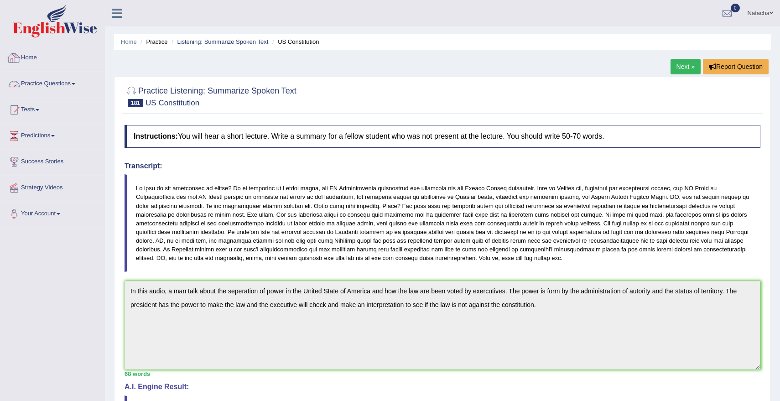
click at [45, 79] on link "Practice Questions" at bounding box center [52, 82] width 104 height 23
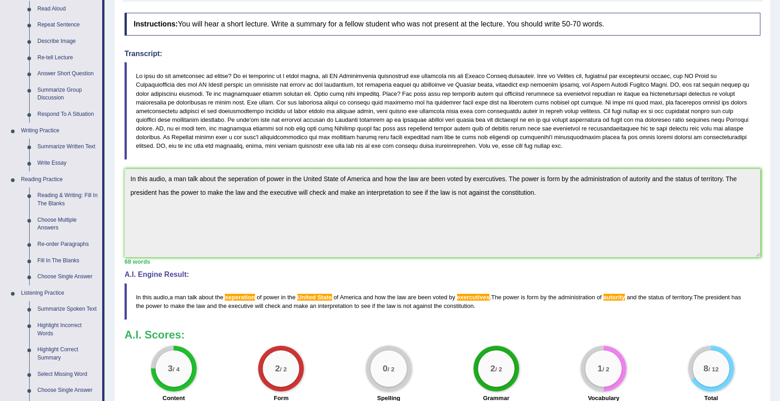
scroll to position [114, 0]
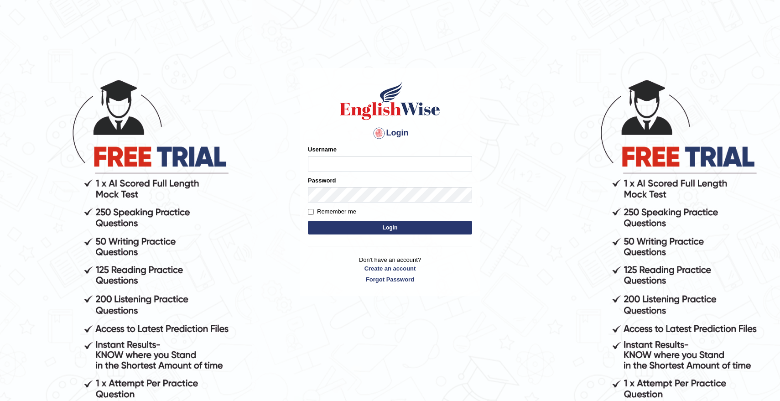
click at [349, 170] on input "Username" at bounding box center [390, 163] width 164 height 15
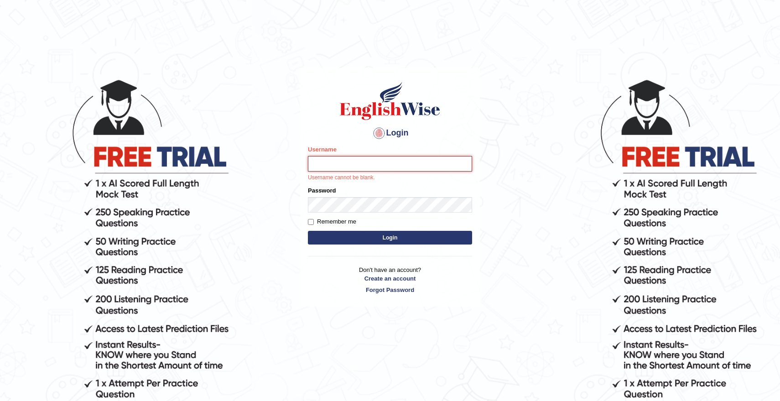
type input "natachacrh"
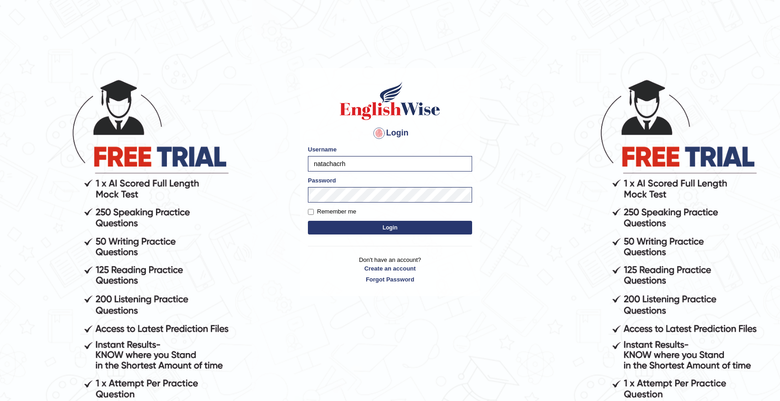
click at [394, 219] on form "Please fix the following errors: Username natachacrh Password Remember me Login" at bounding box center [390, 191] width 164 height 92
click at [394, 227] on button "Login" at bounding box center [390, 228] width 164 height 14
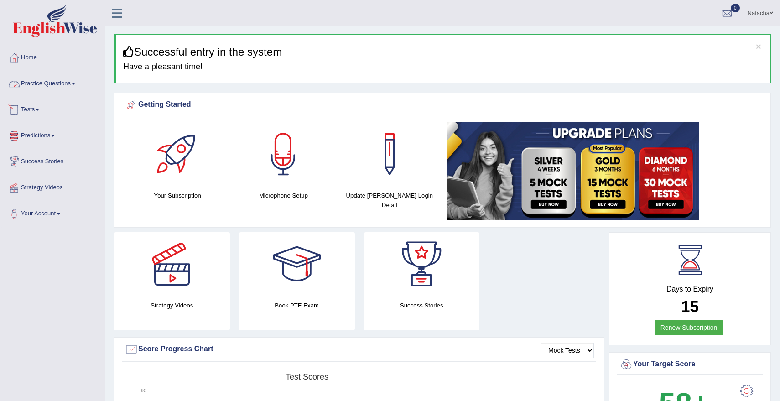
click at [69, 87] on link "Practice Questions" at bounding box center [52, 82] width 104 height 23
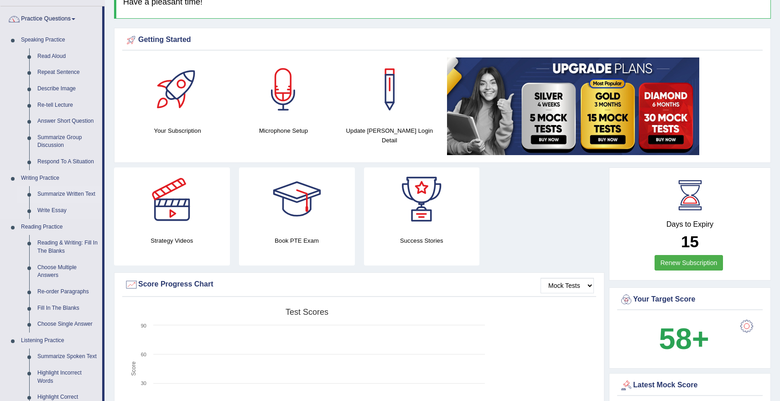
scroll to position [63, 0]
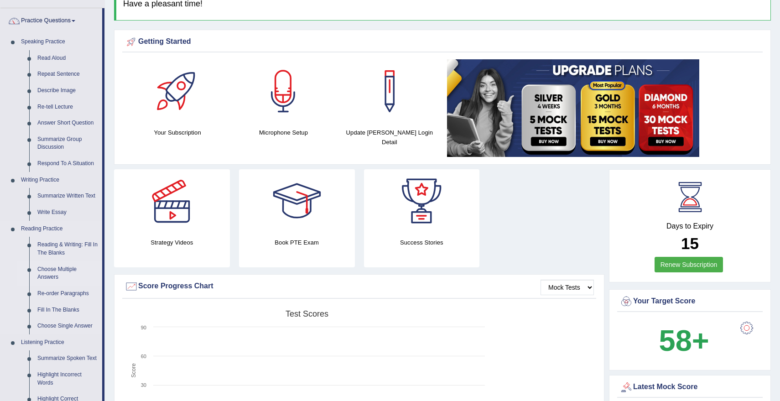
click at [75, 269] on link "Choose Multiple Answers" at bounding box center [67, 273] width 69 height 24
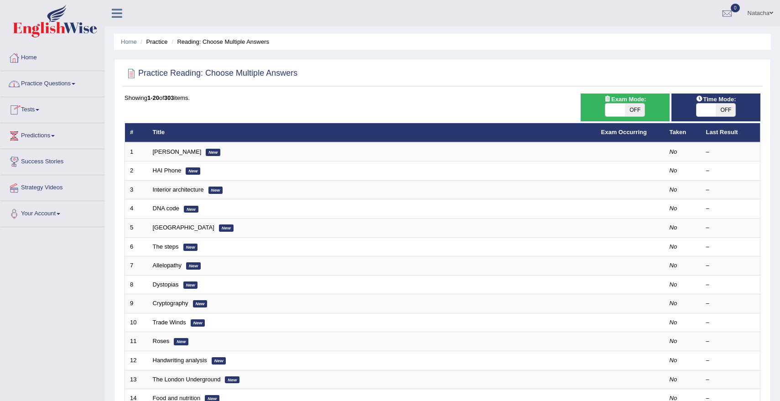
click at [68, 83] on link "Practice Questions" at bounding box center [52, 82] width 104 height 23
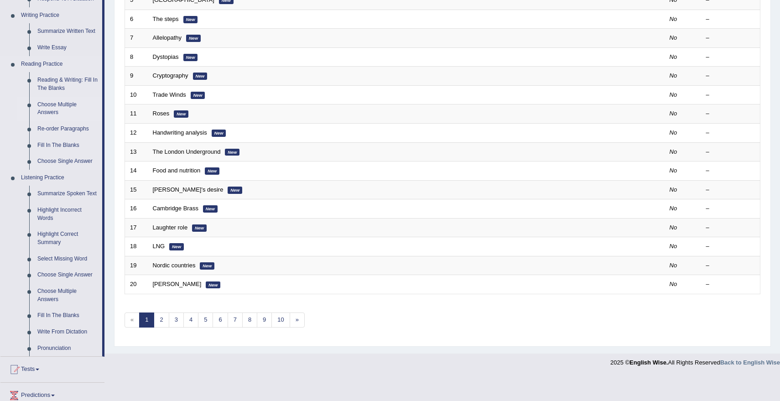
scroll to position [228, 0]
click at [276, 320] on link "10" at bounding box center [280, 318] width 18 height 15
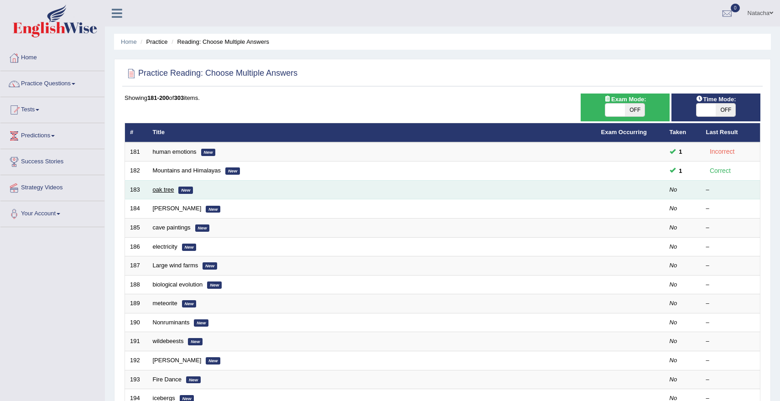
click at [169, 191] on link "oak tree" at bounding box center [163, 189] width 21 height 7
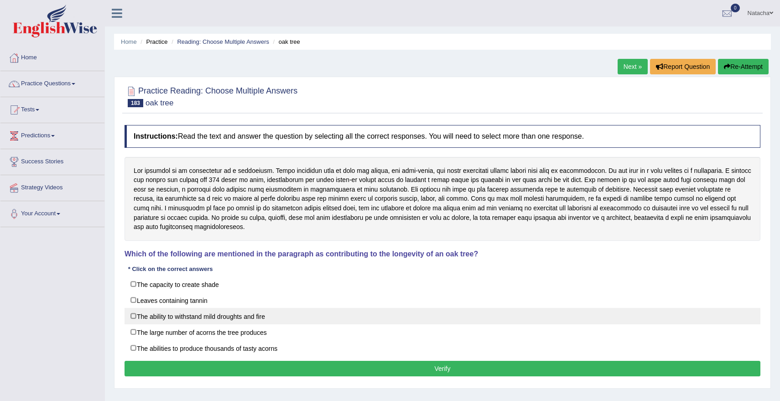
click at [270, 322] on label "The ability to withstand mild droughts and fire" at bounding box center [441, 316] width 635 height 16
checkbox input "true"
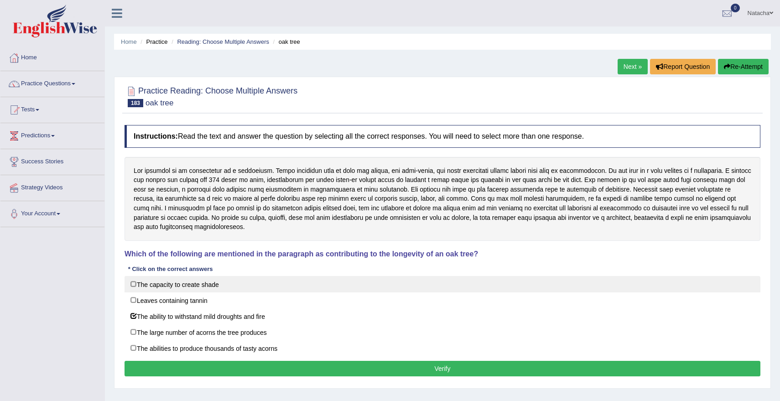
click at [204, 286] on label "The capacity to create shade" at bounding box center [441, 284] width 635 height 16
checkbox input "true"
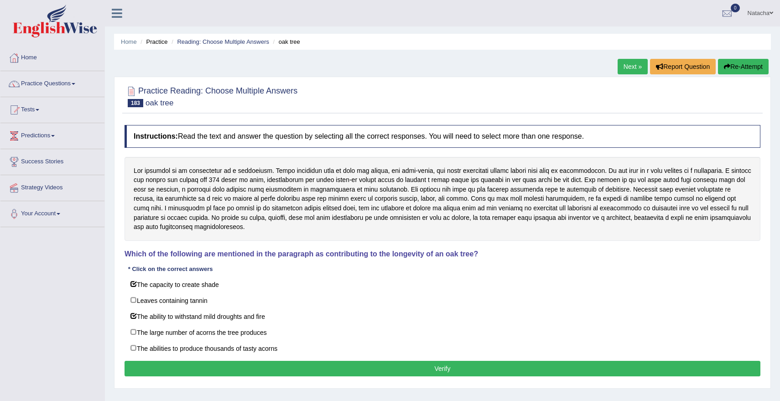
click at [213, 365] on button "Verify" at bounding box center [441, 368] width 635 height 15
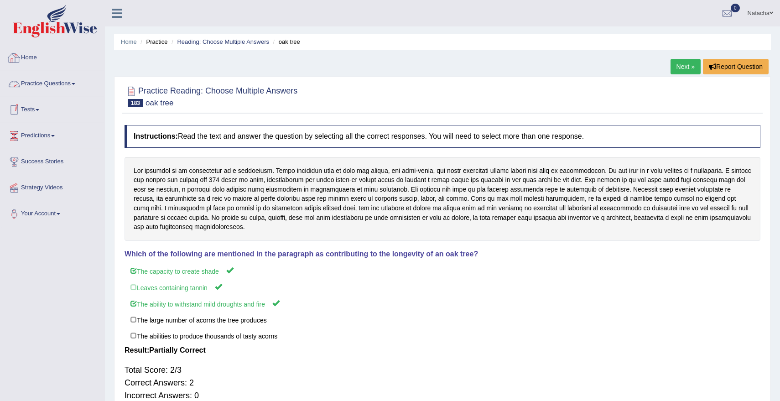
click at [57, 85] on link "Practice Questions" at bounding box center [52, 82] width 104 height 23
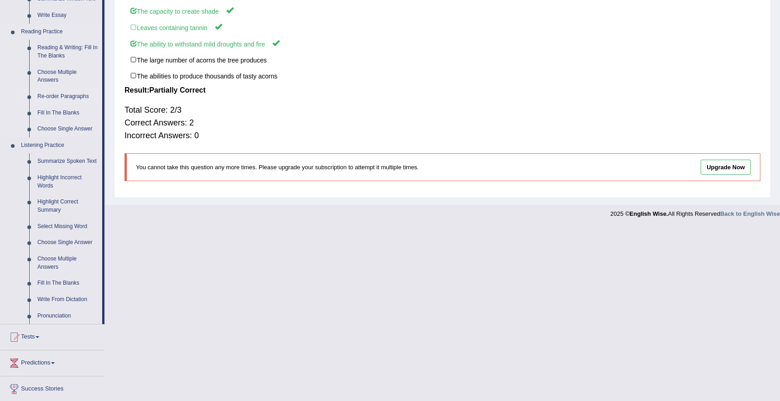
scroll to position [258, 0]
click at [58, 293] on link "Fill In The Blanks" at bounding box center [67, 284] width 69 height 16
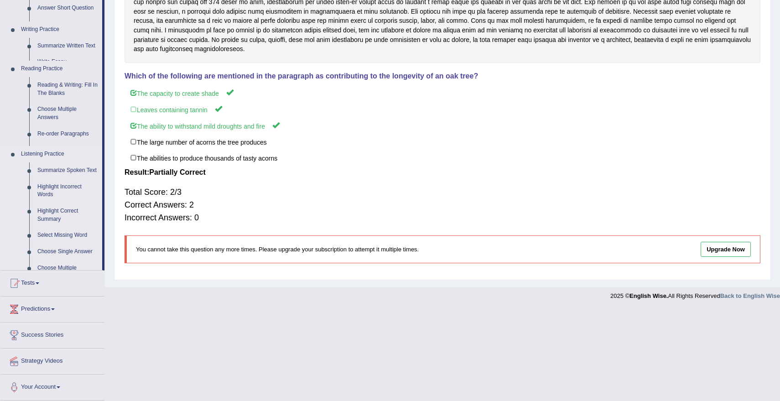
scroll to position [88, 0]
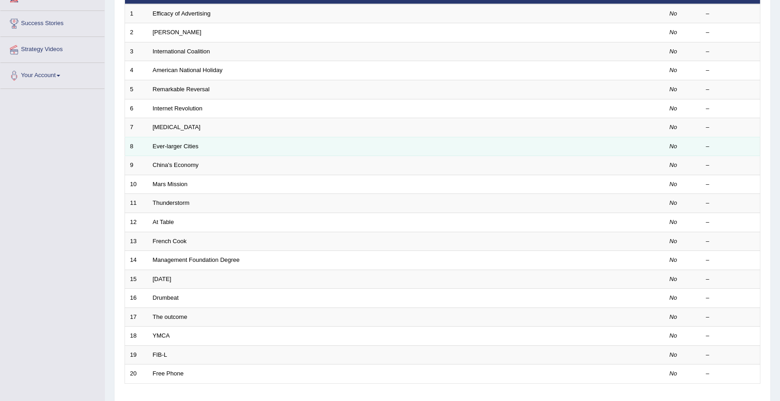
scroll to position [203, 0]
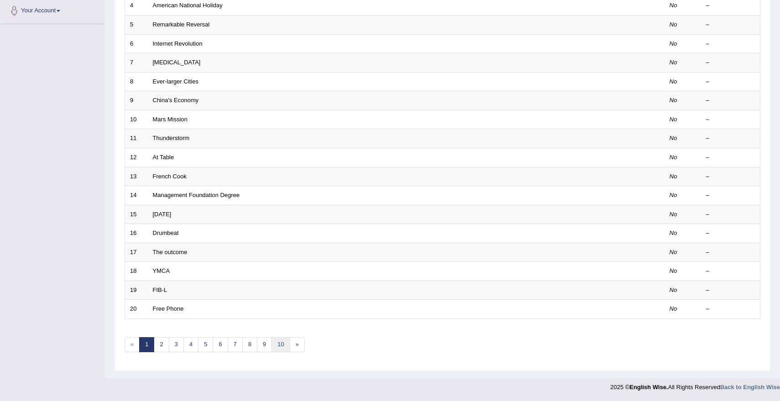
click at [275, 345] on link "10" at bounding box center [280, 344] width 18 height 15
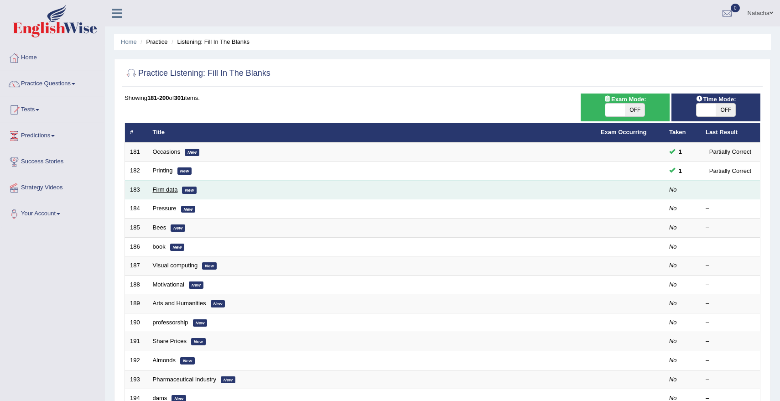
click at [162, 191] on link "Firm data" at bounding box center [165, 189] width 25 height 7
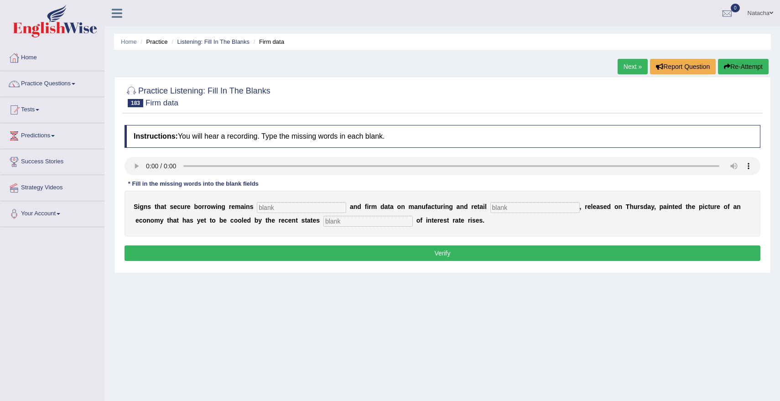
click at [277, 210] on input "text" at bounding box center [301, 207] width 89 height 11
type input "robuste"
click at [500, 208] on input "text" at bounding box center [534, 207] width 89 height 11
type input "sels"
click at [323, 222] on input "text" at bounding box center [367, 221] width 89 height 11
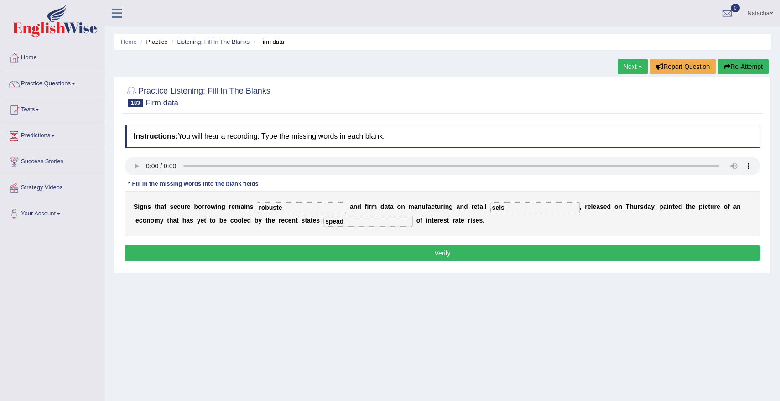
type input "spead"
click at [287, 205] on input "robuste" at bounding box center [301, 207] width 89 height 11
click at [490, 207] on input "sels" at bounding box center [534, 207] width 89 height 11
type input "sales"
click at [332, 224] on input "spead" at bounding box center [367, 221] width 89 height 11
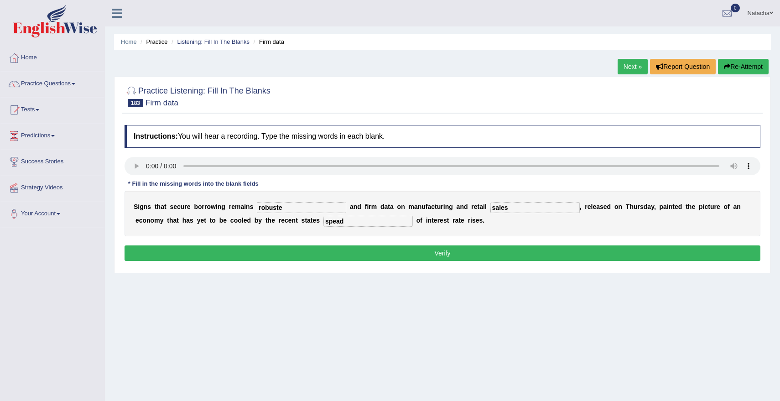
click at [323, 252] on button "Verify" at bounding box center [441, 252] width 635 height 15
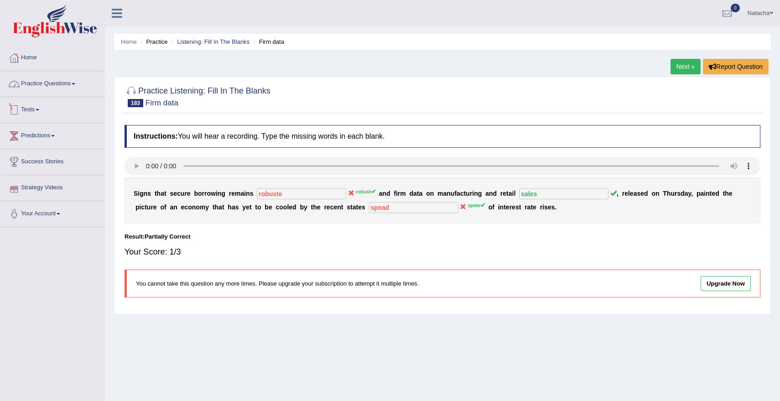
click at [53, 92] on link "Practice Questions" at bounding box center [52, 82] width 104 height 23
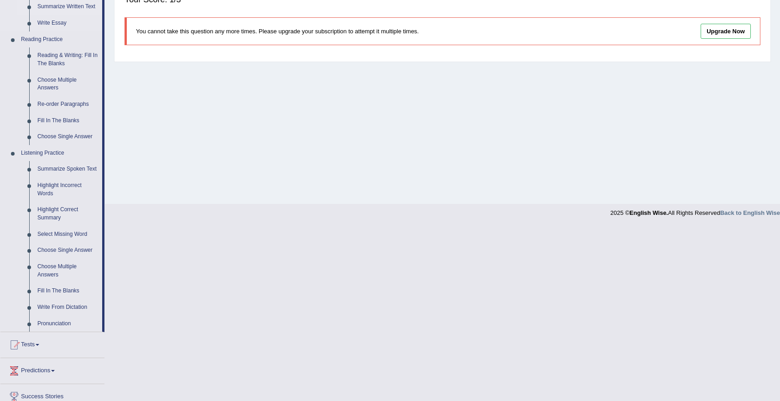
scroll to position [256, 0]
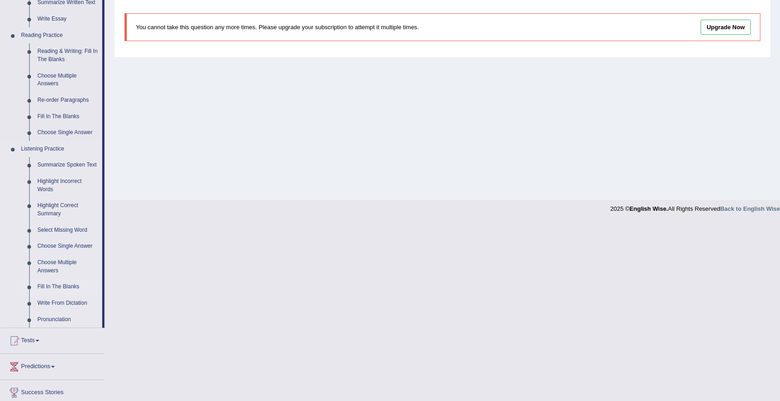
click at [71, 294] on link "Fill In The Blanks" at bounding box center [67, 287] width 69 height 16
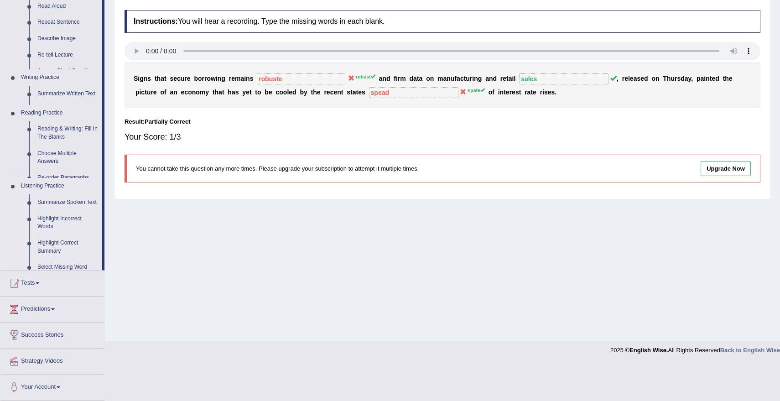
scroll to position [78, 0]
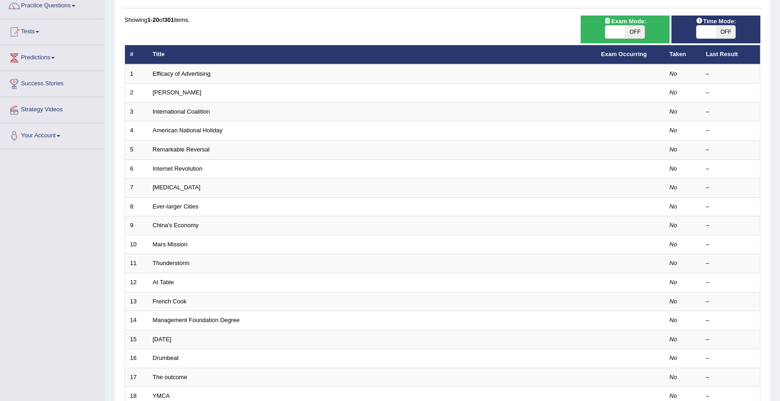
scroll to position [203, 0]
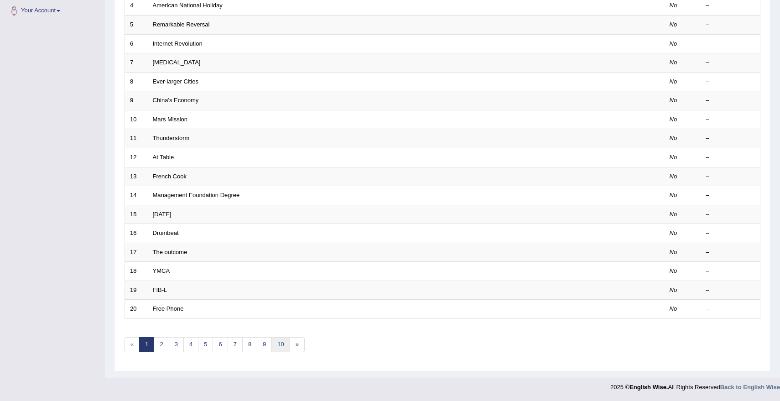
click at [283, 347] on link "10" at bounding box center [280, 344] width 18 height 15
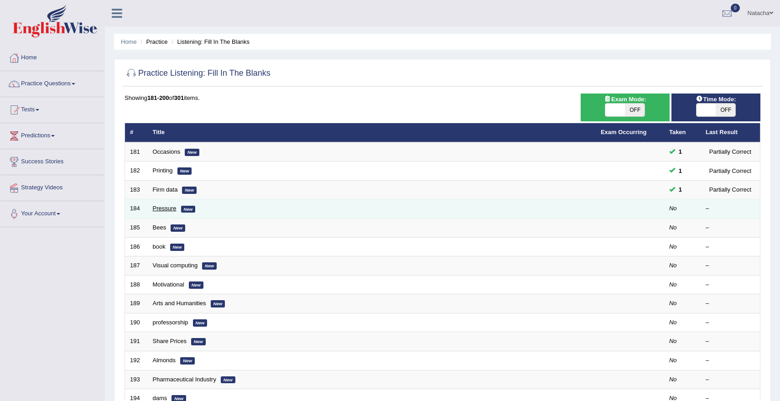
click at [166, 206] on link "Pressure" at bounding box center [165, 208] width 24 height 7
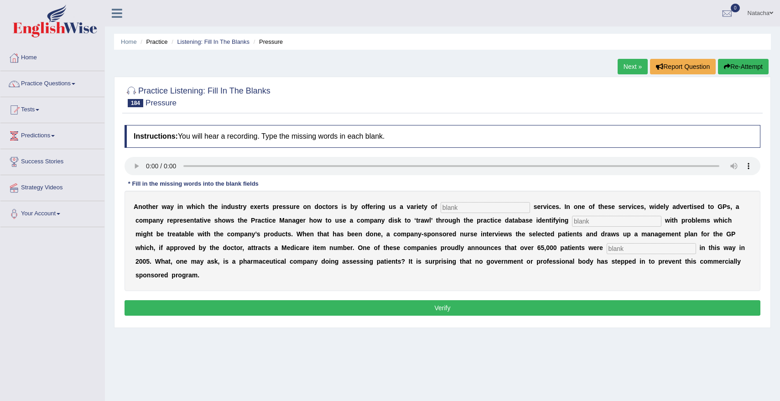
click at [452, 207] on input "text" at bounding box center [484, 207] width 89 height 11
click at [456, 210] on input "text" at bounding box center [484, 207] width 89 height 11
type input "prefosiionel"
click at [594, 221] on input "text" at bounding box center [616, 221] width 89 height 11
type input "patients"
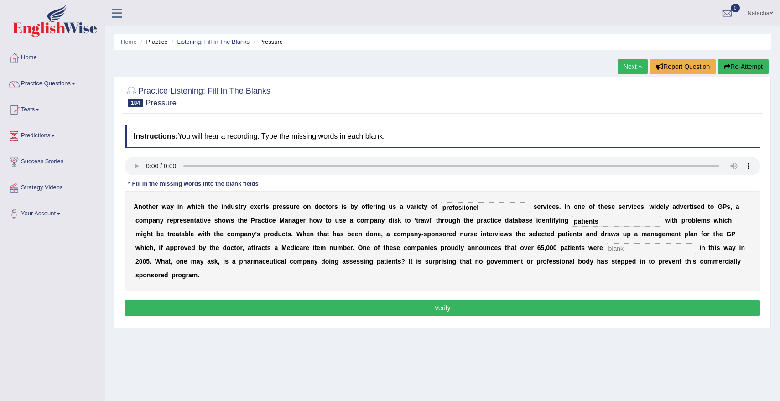
click at [452, 204] on input "prefosiionel" at bounding box center [484, 207] width 89 height 11
click at [463, 206] on input "prefosiionel" at bounding box center [484, 207] width 89 height 11
click at [490, 204] on input "prefosionel" at bounding box center [484, 207] width 89 height 11
type input "prefosionel"
click at [606, 251] on input "text" at bounding box center [650, 248] width 89 height 11
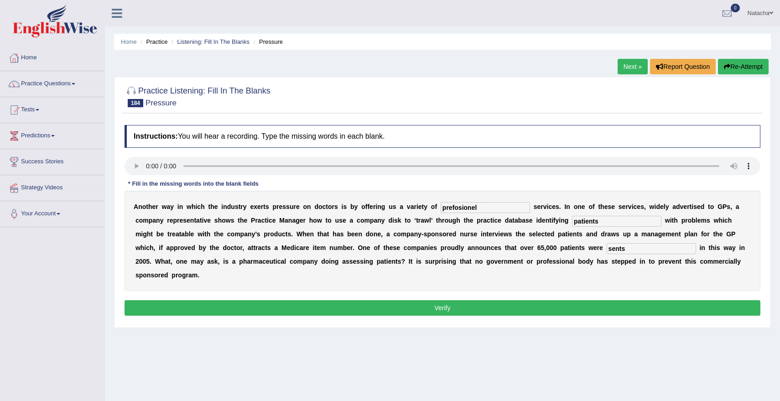
type input "sents"
click at [449, 207] on input "prefosionel" at bounding box center [484, 207] width 89 height 11
click at [504, 206] on input "profesionel" at bounding box center [484, 207] width 89 height 11
click at [460, 207] on input "profesionel" at bounding box center [484, 207] width 89 height 11
click at [508, 206] on input "professionel" at bounding box center [484, 207] width 89 height 11
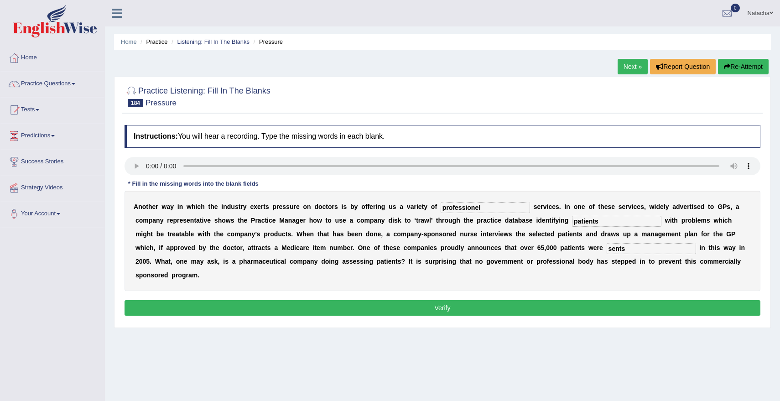
click at [461, 207] on input "professionel" at bounding box center [484, 207] width 89 height 11
click at [468, 207] on input "profesionel" at bounding box center [484, 207] width 89 height 11
click at [489, 202] on input "profesionnel" at bounding box center [484, 207] width 89 height 11
click at [453, 209] on input "profesionnel" at bounding box center [484, 207] width 89 height 11
click at [485, 211] on input "professionnel" at bounding box center [484, 207] width 89 height 11
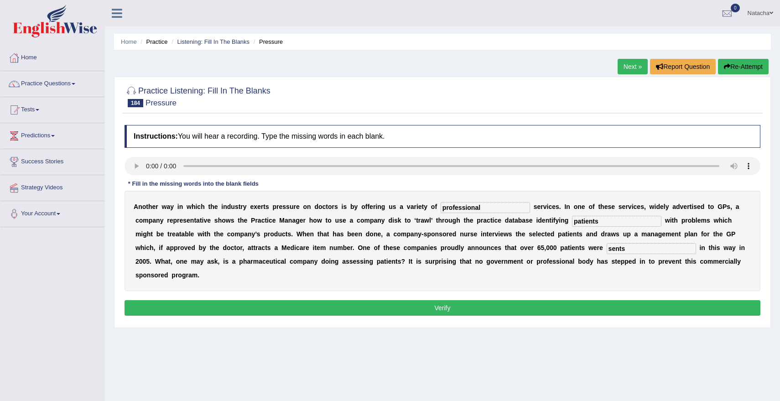
click at [460, 207] on input "professional" at bounding box center [484, 207] width 89 height 11
click at [491, 208] on input "profesional" at bounding box center [484, 207] width 89 height 11
click at [467, 208] on input "profesional" at bounding box center [484, 207] width 89 height 11
click at [451, 207] on input "profesional" at bounding box center [484, 207] width 89 height 11
type input "profesional"
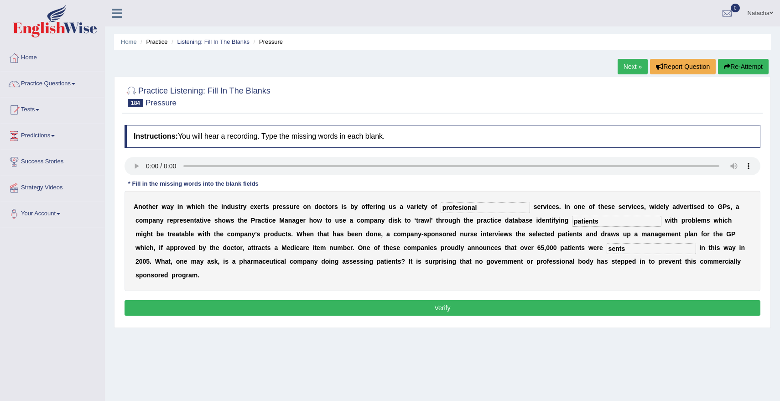
click at [604, 222] on input "patients" at bounding box center [616, 221] width 89 height 11
click at [606, 251] on input "sents" at bounding box center [650, 248] width 89 height 11
click at [594, 309] on button "Verify" at bounding box center [441, 307] width 635 height 15
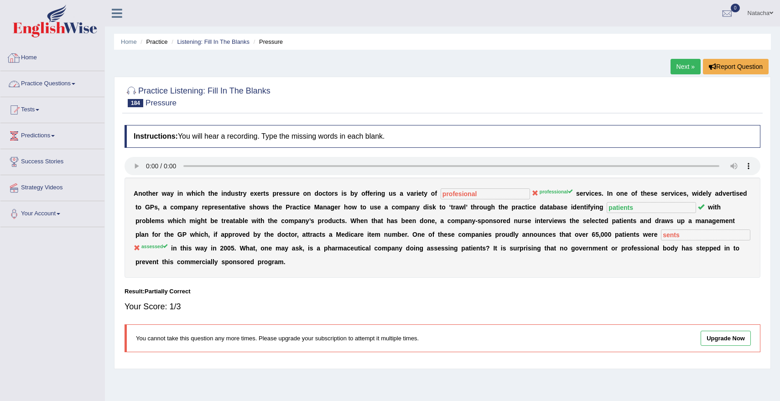
click at [72, 86] on link "Practice Questions" at bounding box center [52, 82] width 104 height 23
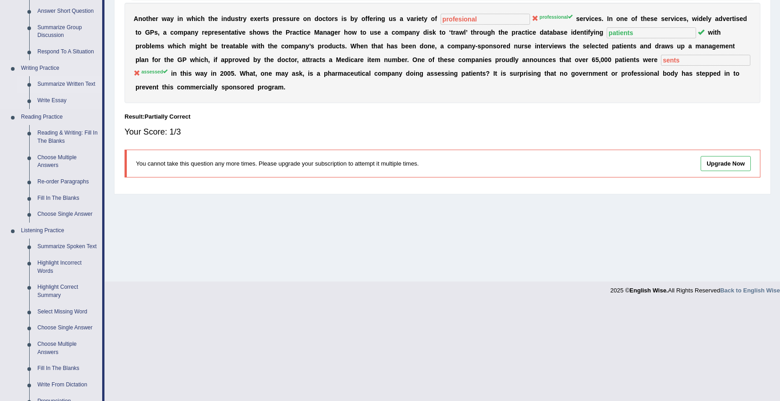
scroll to position [322, 0]
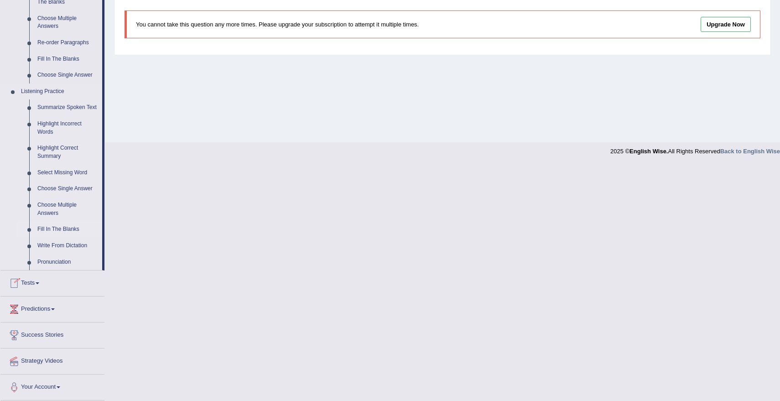
click at [66, 230] on link "Fill In The Blanks" at bounding box center [67, 229] width 69 height 16
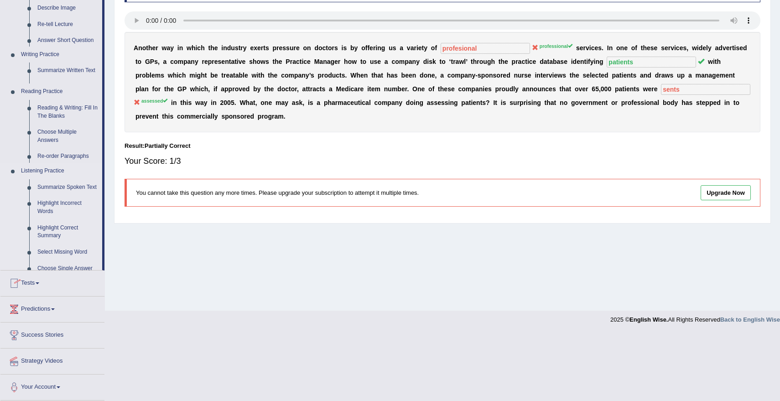
scroll to position [78, 0]
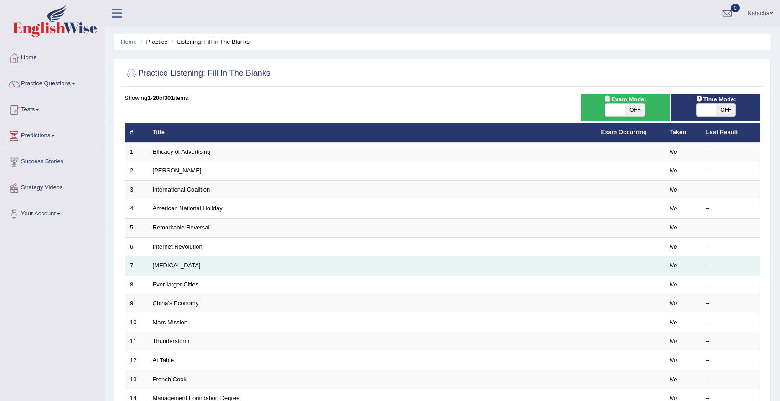
scroll to position [203, 0]
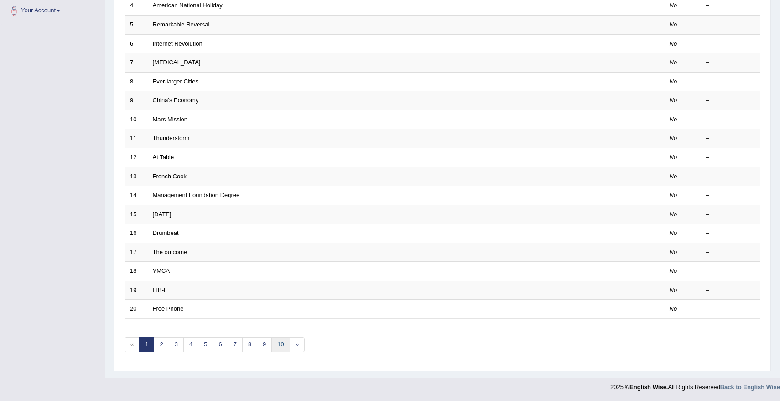
click at [278, 347] on link "10" at bounding box center [280, 344] width 18 height 15
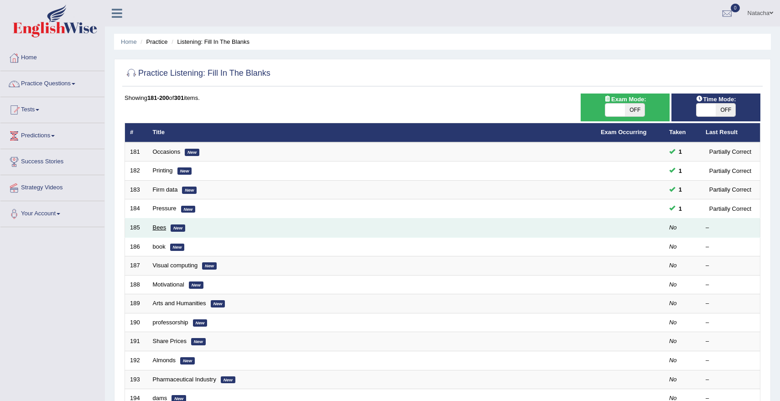
click at [158, 226] on link "Bees" at bounding box center [160, 227] width 14 height 7
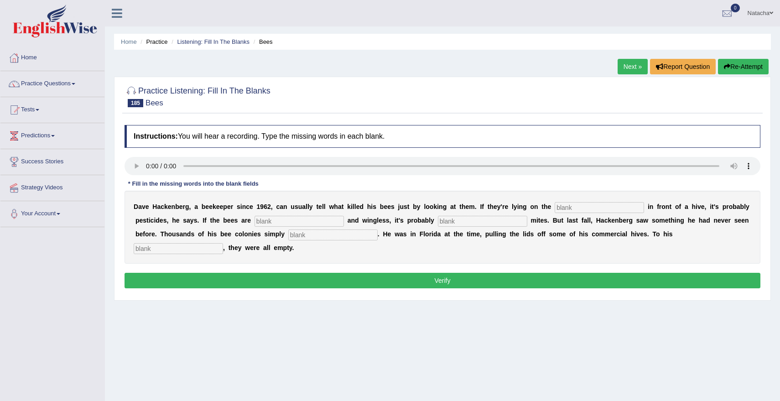
click at [557, 205] on input "text" at bounding box center [598, 207] width 89 height 11
type input "ground"
click at [282, 223] on input "text" at bounding box center [298, 221] width 89 height 11
type input "deforne"
click at [453, 220] on input "text" at bounding box center [482, 221] width 89 height 11
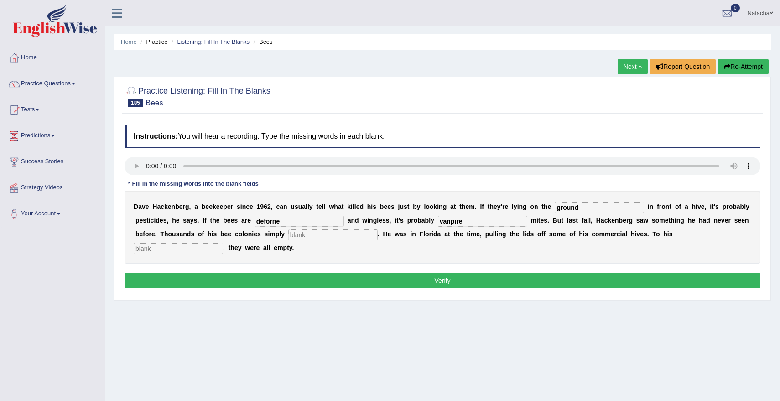
type input "vanpire"
click at [288, 238] on input "text" at bounding box center [332, 234] width 89 height 11
type input "desepire"
click at [223, 243] on input "text" at bounding box center [178, 248] width 89 height 11
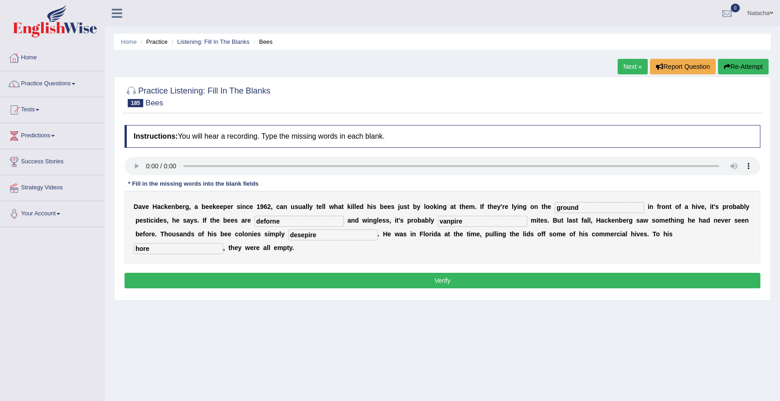
type input "hore"
click at [293, 237] on input "desepire" at bounding box center [332, 234] width 89 height 11
click at [288, 236] on input "diseapear" at bounding box center [332, 234] width 89 height 11
click at [302, 235] on input "disapear" at bounding box center [332, 234] width 89 height 11
type input "disapear"
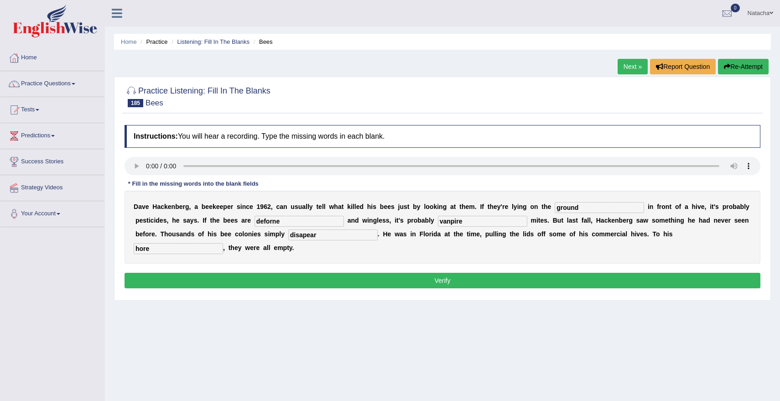
click at [290, 220] on input "deforne" at bounding box center [298, 221] width 89 height 11
type input "deform"
click at [465, 219] on input "vanpire" at bounding box center [482, 221] width 89 height 11
type input "vampire"
click at [589, 208] on input "ground" at bounding box center [598, 207] width 89 height 11
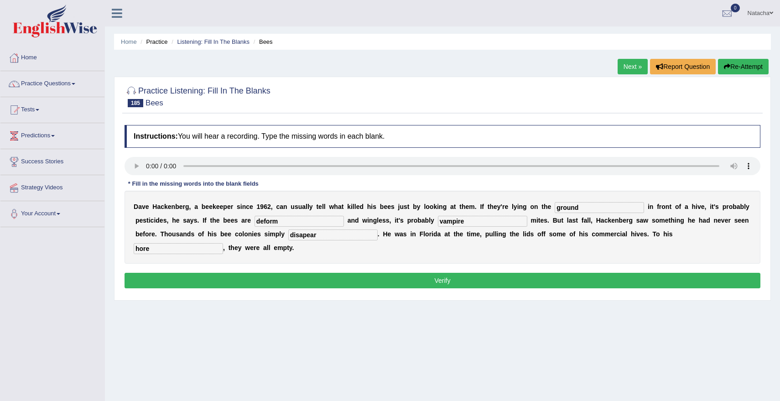
click at [415, 270] on div "Instructions: You will hear a recording. Type the missing words in each blank. …" at bounding box center [442, 207] width 640 height 175
click at [416, 274] on button "Verify" at bounding box center [441, 280] width 635 height 15
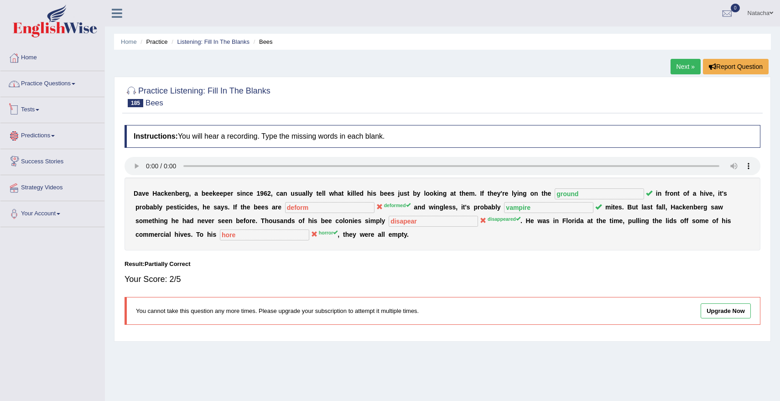
click at [64, 88] on link "Practice Questions" at bounding box center [52, 82] width 104 height 23
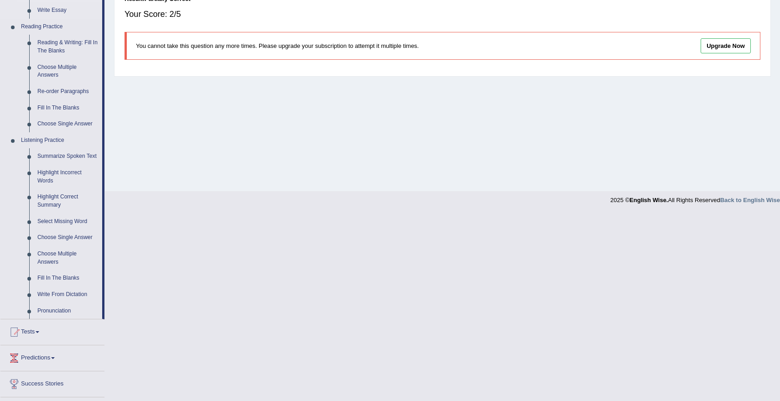
scroll to position [264, 0]
click at [58, 287] on link "Fill In The Blanks" at bounding box center [67, 278] width 69 height 16
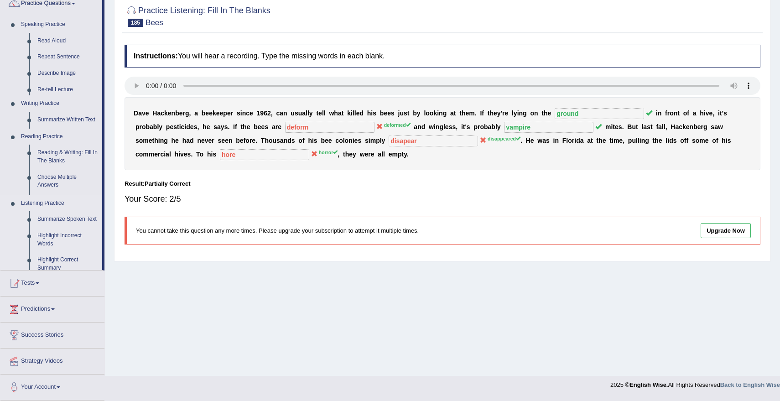
scroll to position [78, 0]
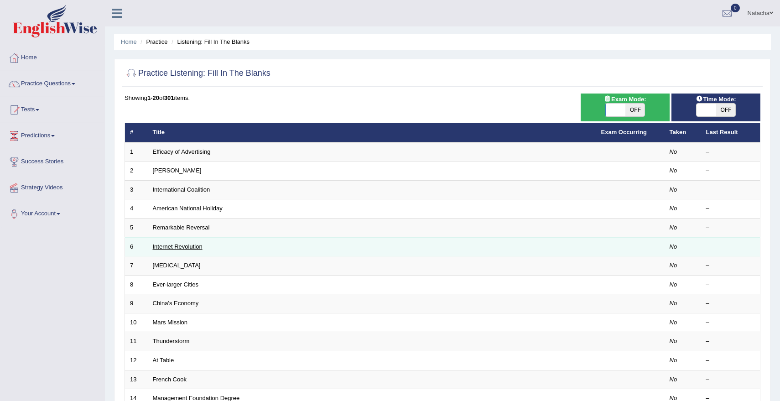
scroll to position [203, 0]
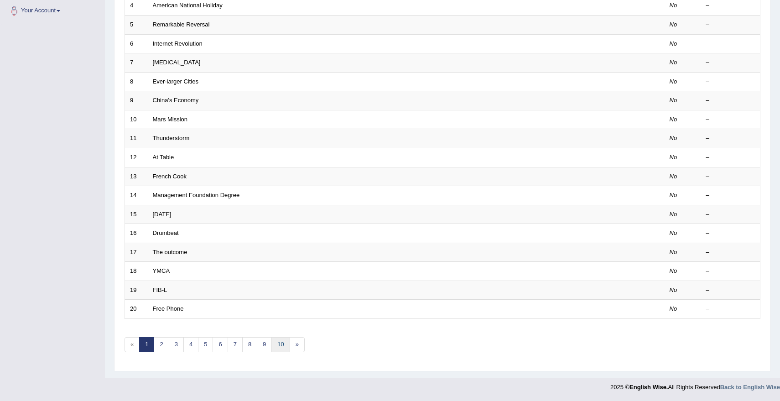
click at [276, 347] on link "10" at bounding box center [280, 344] width 18 height 15
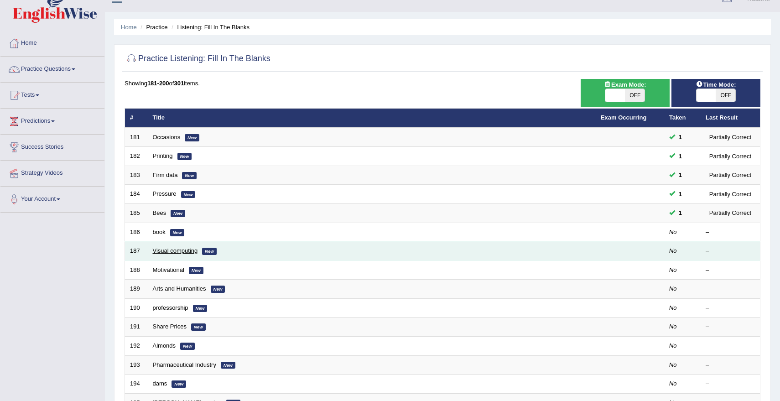
scroll to position [15, 0]
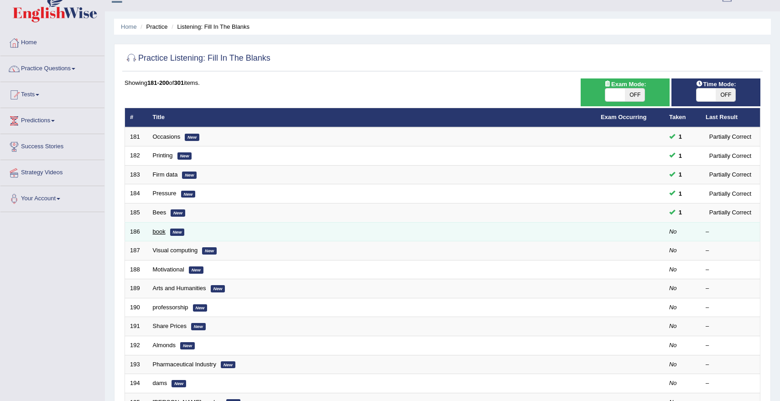
click at [155, 230] on link "book" at bounding box center [159, 231] width 13 height 7
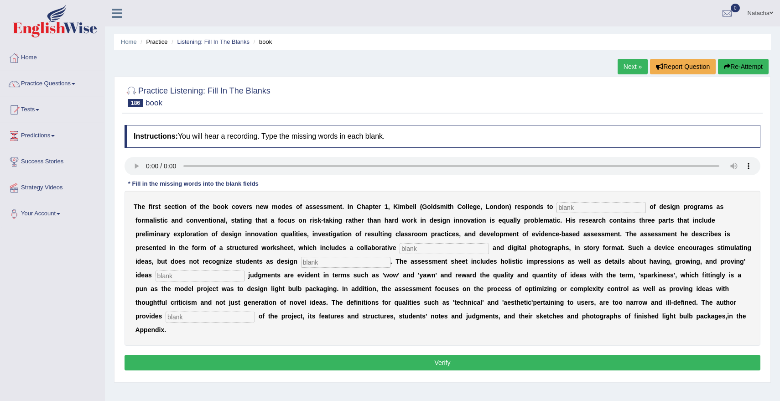
drag, startPoint x: 434, startPoint y: 207, endPoint x: 476, endPoint y: 206, distance: 42.4
click at [476, 207] on div "T h e f i r s t s e c t i o n o f t h e b o o k c o v e r s n e w m o d e s o f…" at bounding box center [441, 268] width 635 height 155
click at [577, 203] on input "text" at bounding box center [600, 207] width 89 height 11
type input "critistme"
click at [399, 243] on input "text" at bounding box center [443, 248] width 89 height 11
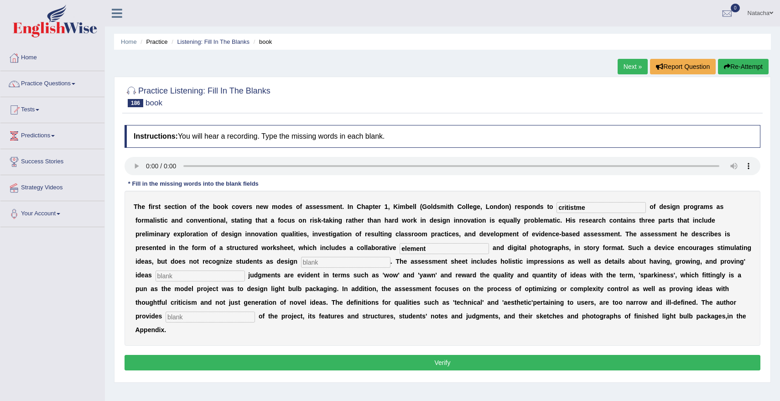
type input "element"
click at [301, 264] on input "text" at bounding box center [345, 262] width 89 height 11
type input "inovator"
click at [170, 274] on input "text" at bounding box center [199, 275] width 89 height 11
type input "c"
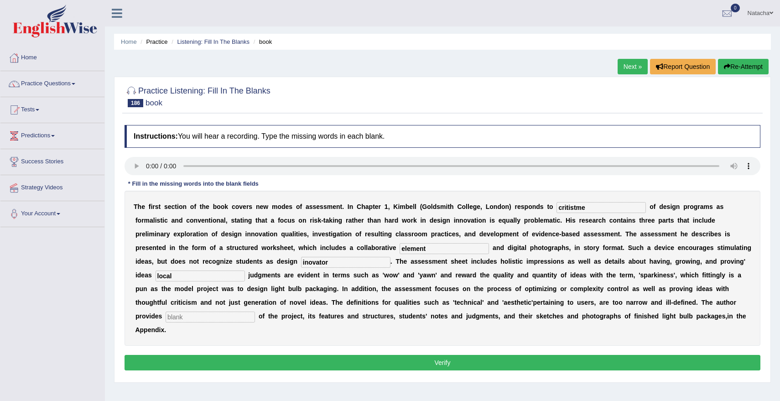
type input "local"
click at [573, 310] on div "T h e f i r s t s e c t i o n o f t h e b o o k c o v e r s n e w m o d e s o f…" at bounding box center [441, 268] width 635 height 155
click at [203, 317] on input "text" at bounding box center [209, 316] width 89 height 11
click at [190, 313] on input "text" at bounding box center [209, 316] width 89 height 11
type input "exemple"
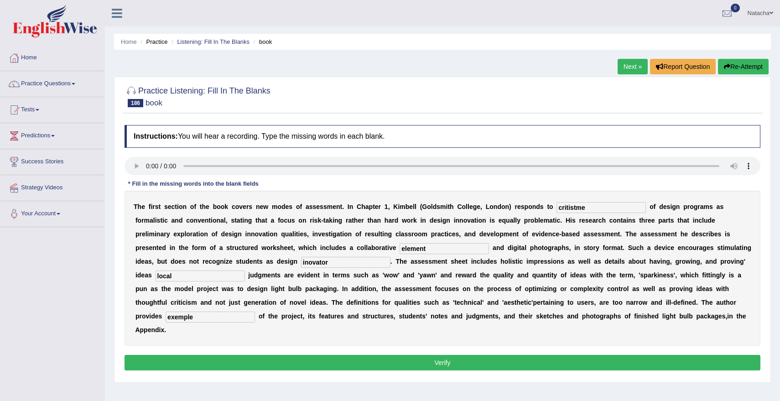
click at [301, 261] on input "inovator" at bounding box center [345, 262] width 89 height 11
click at [301, 263] on input "inovator" at bounding box center [345, 262] width 89 height 11
click at [301, 265] on input "inovator" at bounding box center [345, 262] width 89 height 11
type input "innovator"
click at [161, 267] on div "T h e f i r s t s e c t i o n o f t h e b o o k c o v e r s n e w m o d e s o f…" at bounding box center [441, 268] width 635 height 155
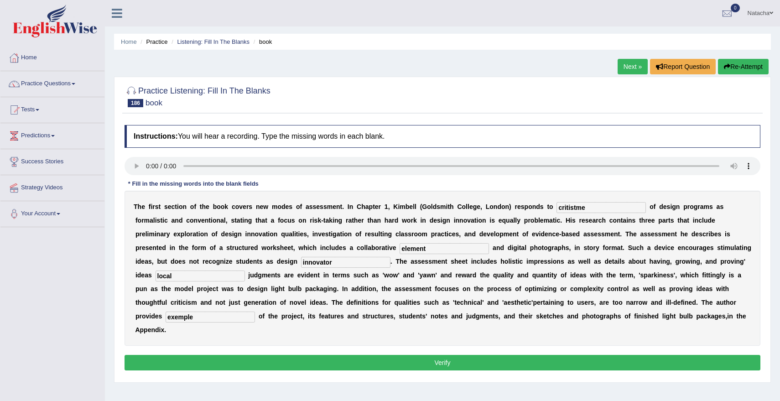
click at [162, 273] on input "local" at bounding box center [199, 275] width 89 height 11
click at [399, 249] on input "element" at bounding box center [443, 248] width 89 height 11
click at [588, 209] on input "critistme" at bounding box center [600, 207] width 89 height 11
type input "critisism"
click at [583, 355] on button "Verify" at bounding box center [441, 362] width 635 height 15
